Goal: Information Seeking & Learning: Learn about a topic

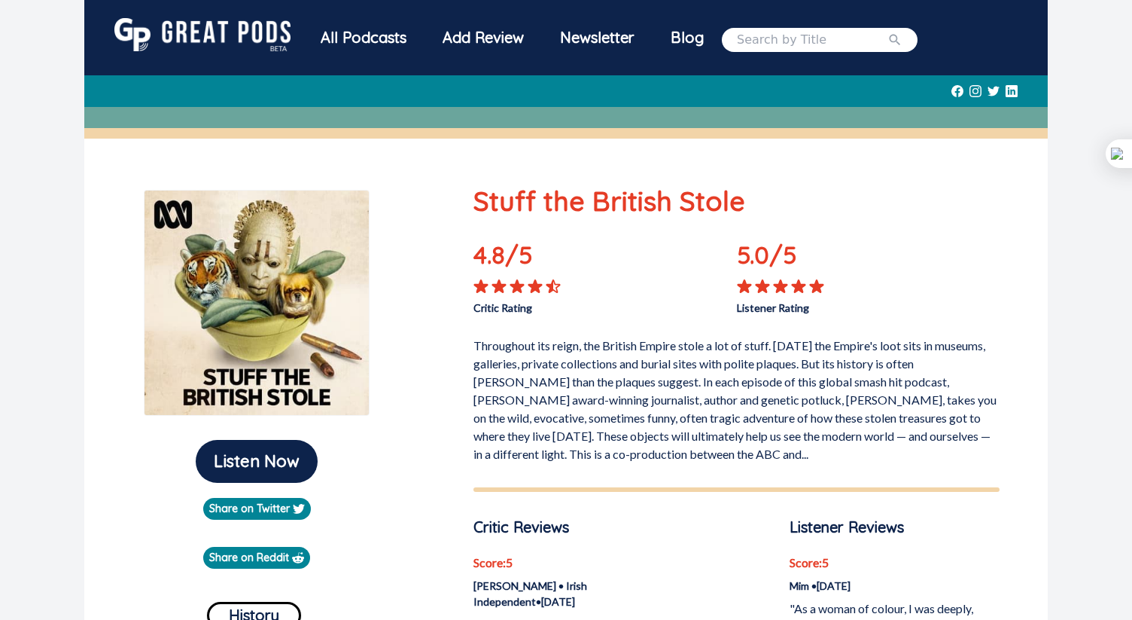
scroll to position [924, 0]
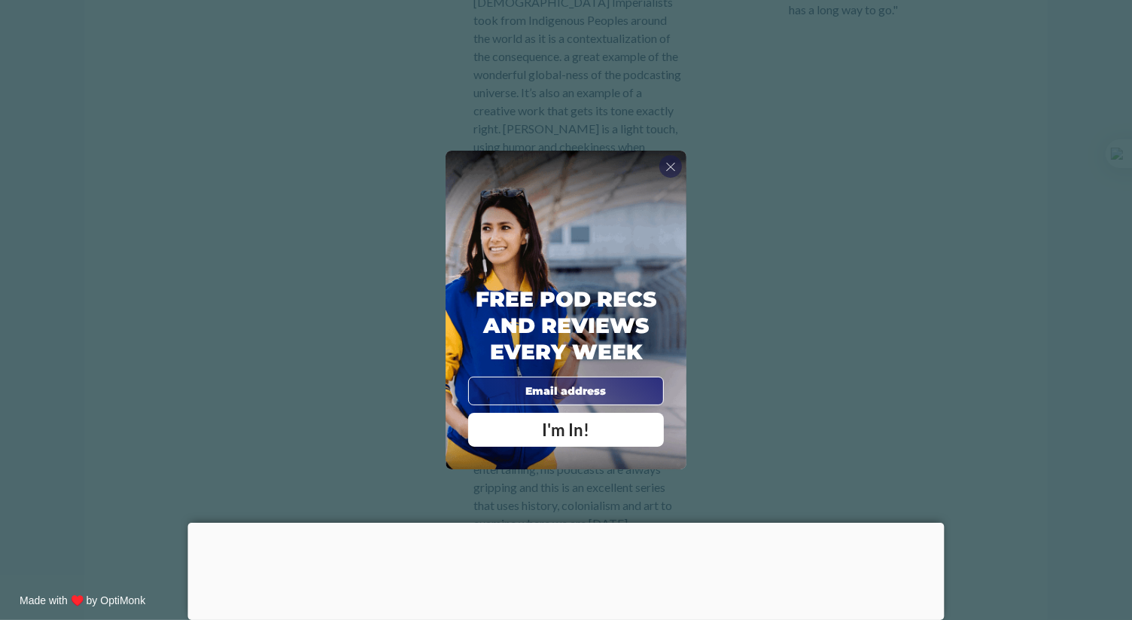
click at [669, 169] on span "X" at bounding box center [671, 166] width 11 height 15
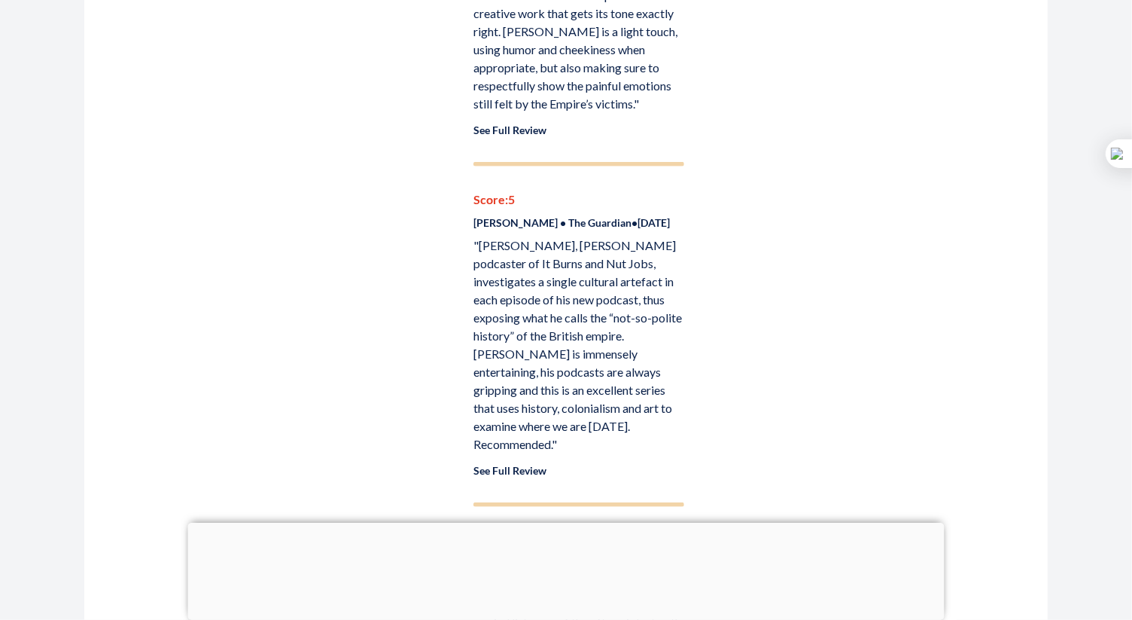
scroll to position [999, 0]
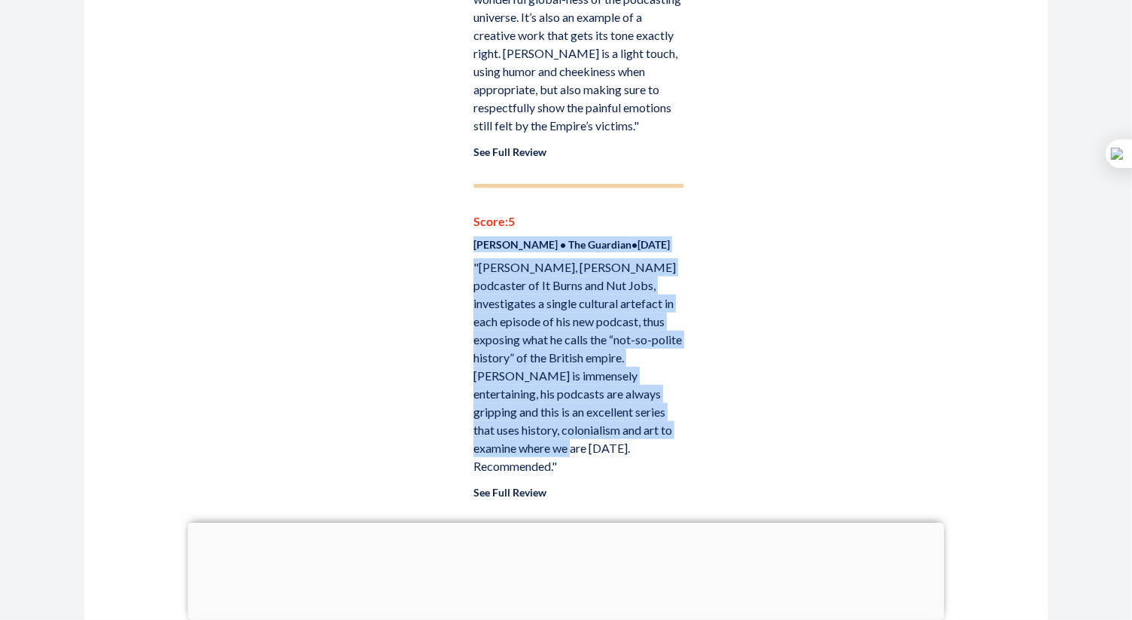
drag, startPoint x: 625, startPoint y: 427, endPoint x: 465, endPoint y: 219, distance: 262.0
click at [465, 219] on div "Stuff the British Stole 4.8 /5 Critic Rating 5.0 /5 Listener Rating Throughout …" at bounding box center [737, 104] width 562 height 1845
copy div "[PERSON_NAME] • The Guardian • [DATE] "[PERSON_NAME], [PERSON_NAME] podcaster o…"
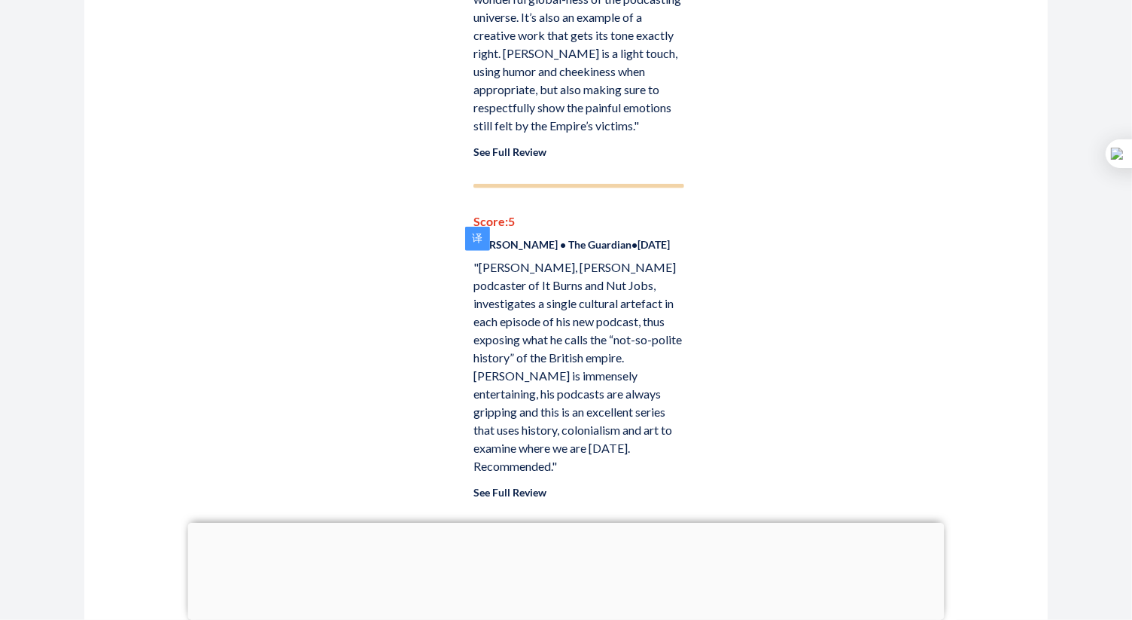
click at [786, 261] on div "Critic Reviews Score: 5 [PERSON_NAME] • Irish Independent • [DATE] "...the back…" at bounding box center [737, 120] width 526 height 1206
click at [494, 486] on link "See Full Review" at bounding box center [510, 492] width 73 height 13
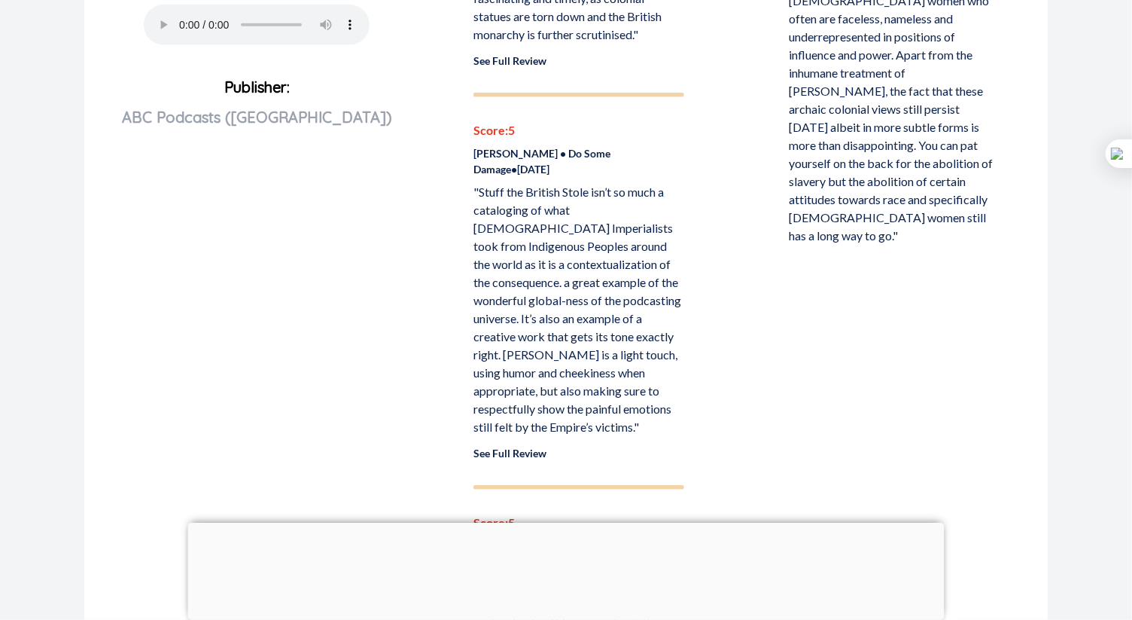
scroll to position [623, 0]
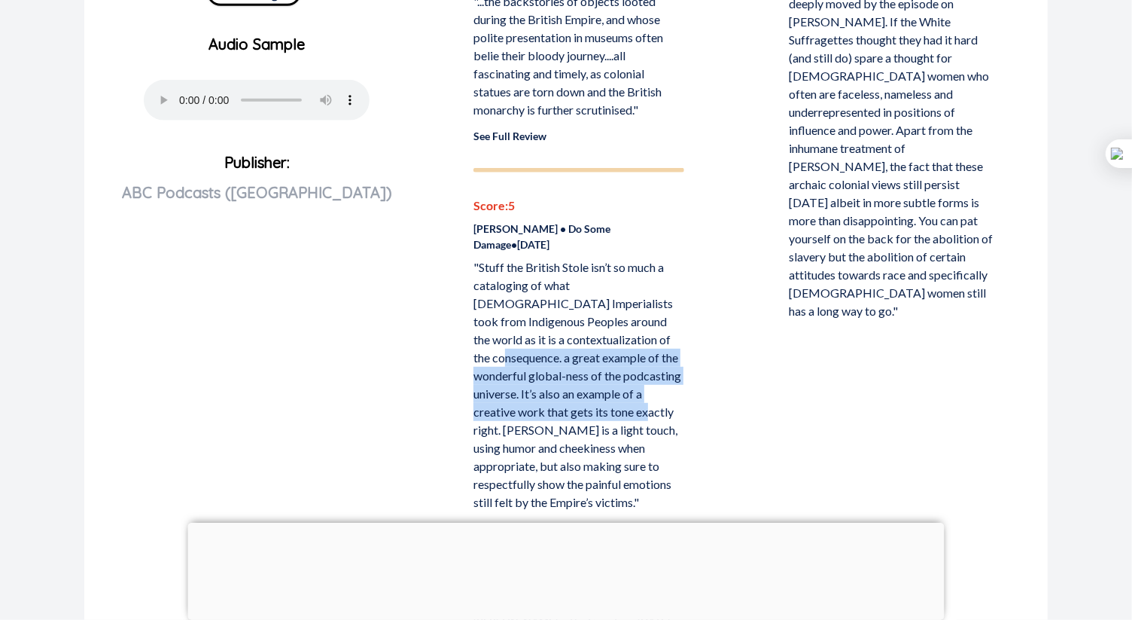
drag, startPoint x: 567, startPoint y: 337, endPoint x: 499, endPoint y: 413, distance: 101.9
click at [499, 413] on p ""Stuff the British Stole isn’t so much a cataloging of what [DEMOGRAPHIC_DATA] …" at bounding box center [579, 384] width 210 height 253
copy p "a great example of the wonderful global-ness of the podcasting universe. It’s a…"
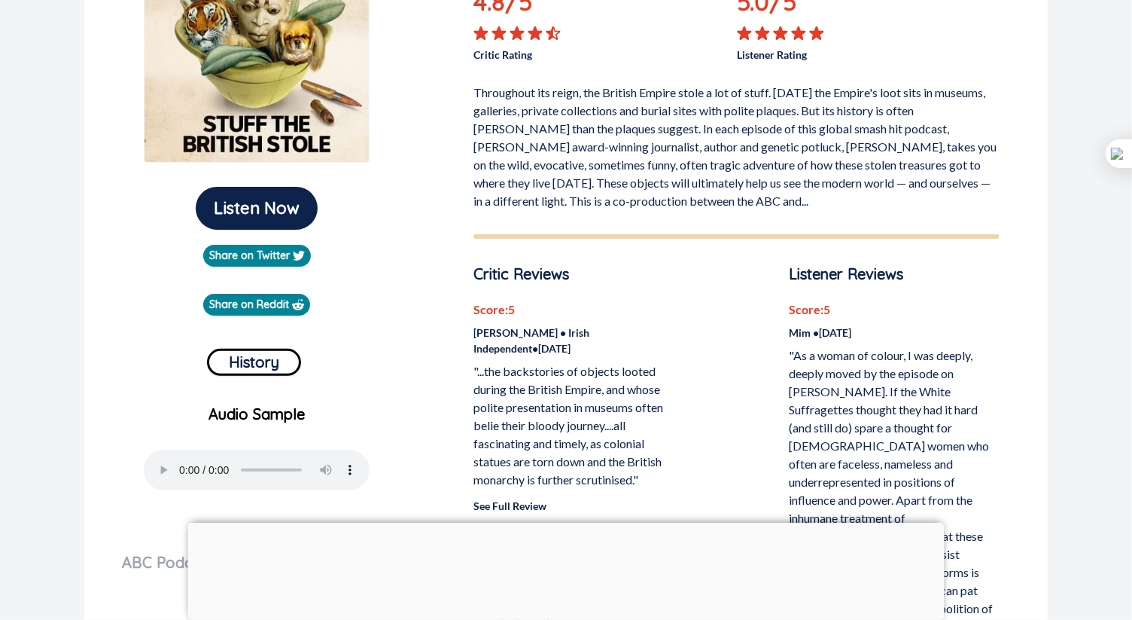
scroll to position [171, 0]
